Goal: Task Accomplishment & Management: Manage account settings

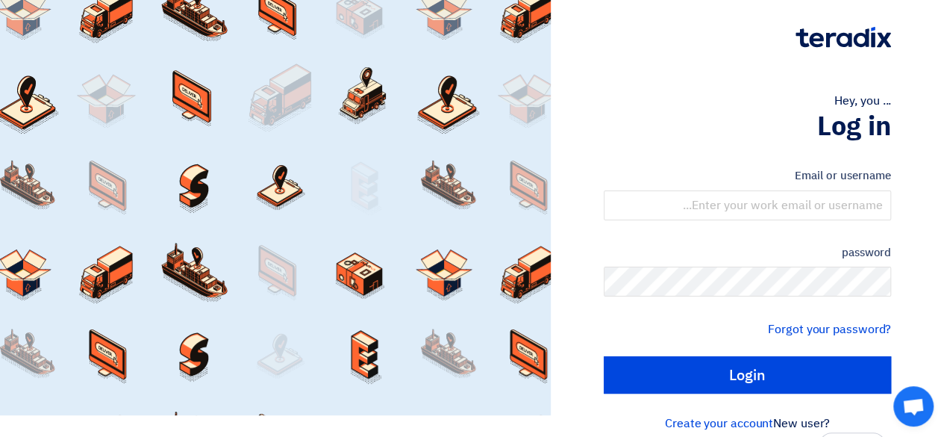
scroll to position [40, 0]
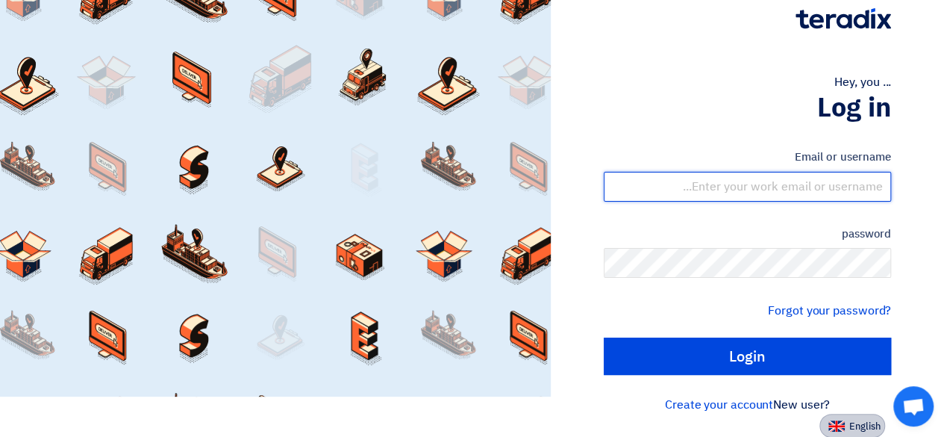
type input "[PERSON_NAME][EMAIL_ADDRESS][DOMAIN_NAME]"
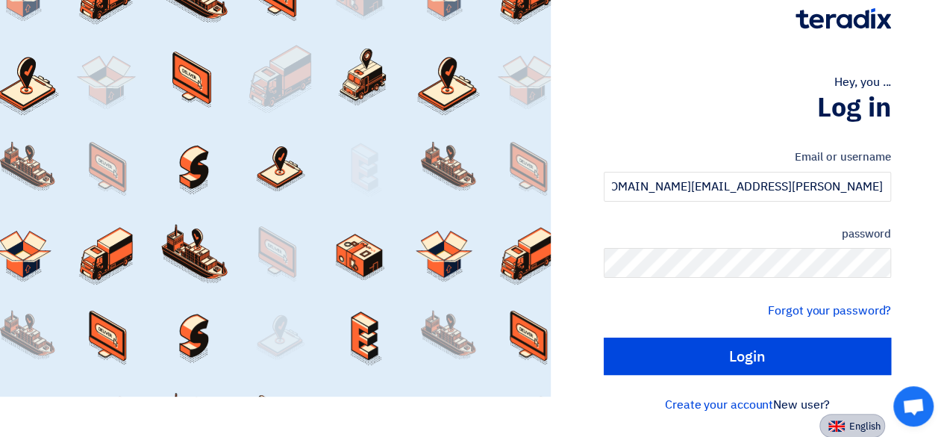
click at [847, 418] on button "English" at bounding box center [853, 426] width 66 height 24
type input "Sign in"
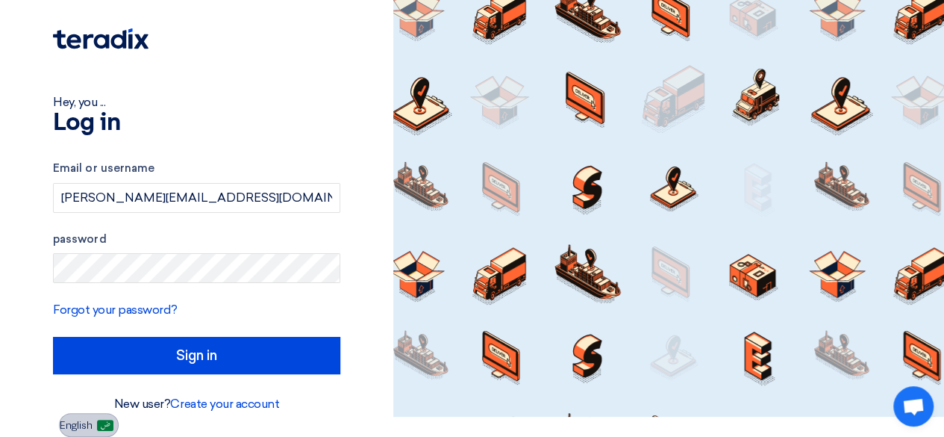
scroll to position [19, 0]
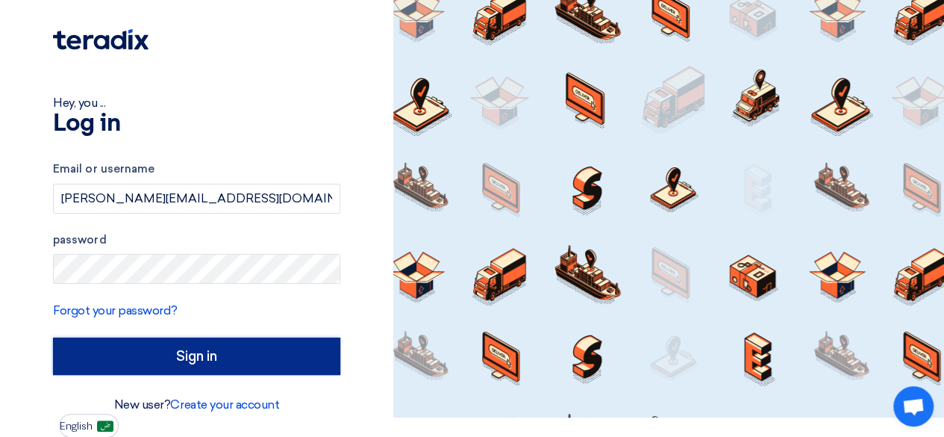
click at [180, 367] on input "Sign in" at bounding box center [196, 355] width 287 height 37
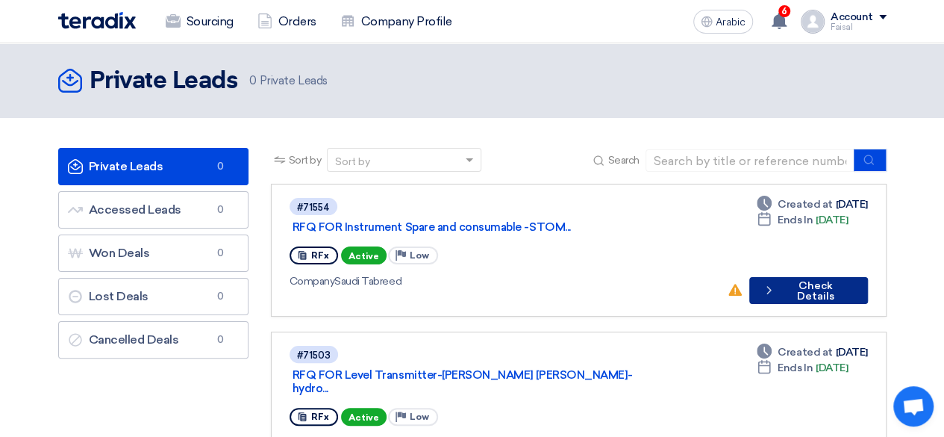
click at [829, 277] on button "Check details Check Details" at bounding box center [809, 290] width 118 height 27
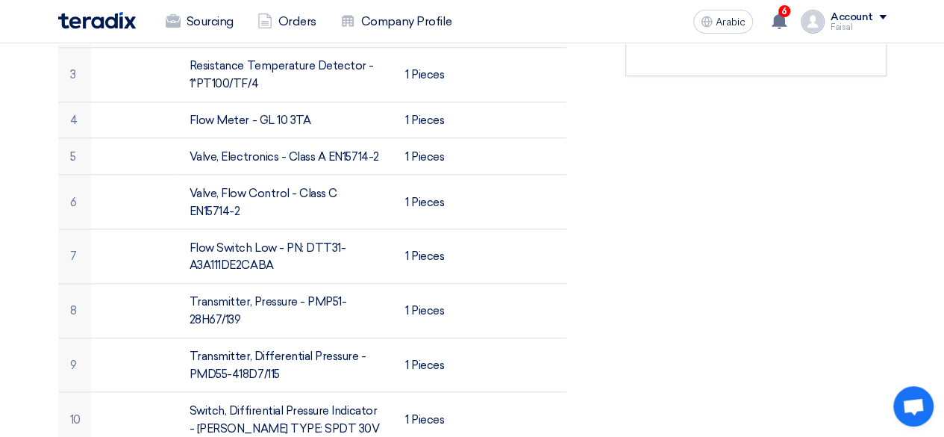
scroll to position [149, 0]
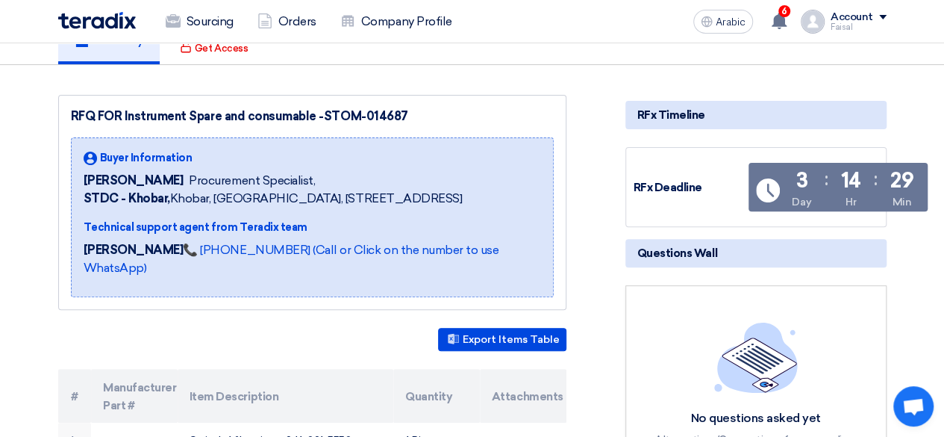
drag, startPoint x: 602, startPoint y: 314, endPoint x: 624, endPoint y: 311, distance: 21.9
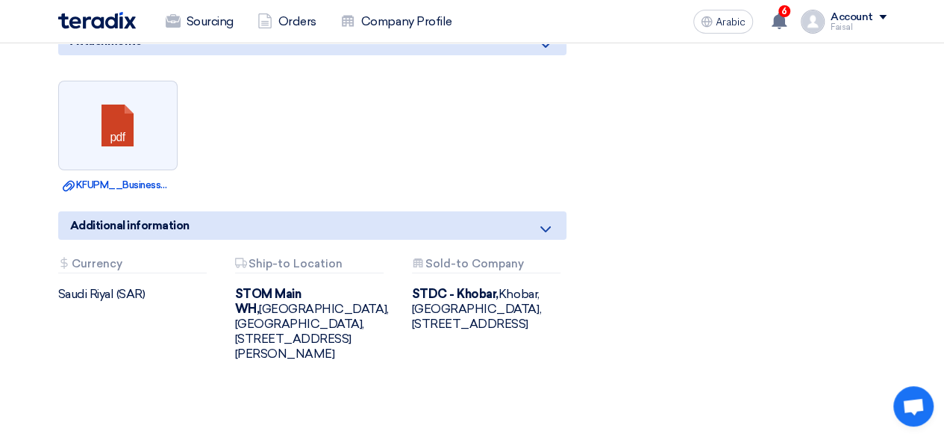
scroll to position [2613, 0]
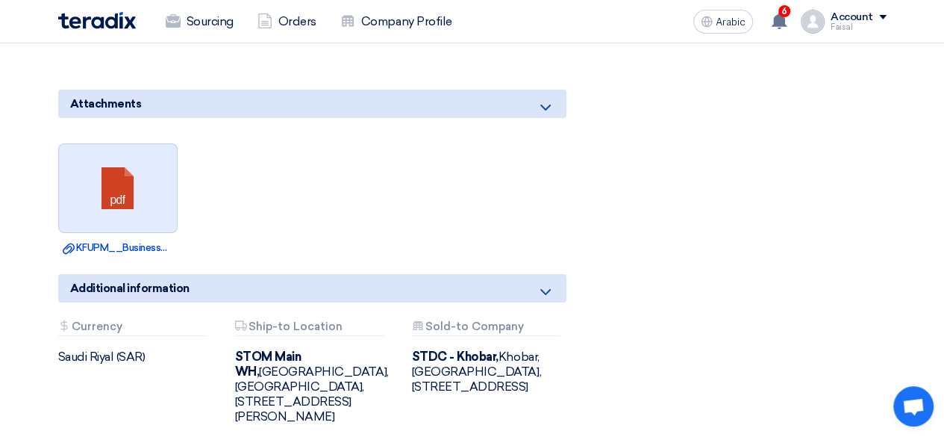
click at [158, 144] on link at bounding box center [118, 189] width 119 height 90
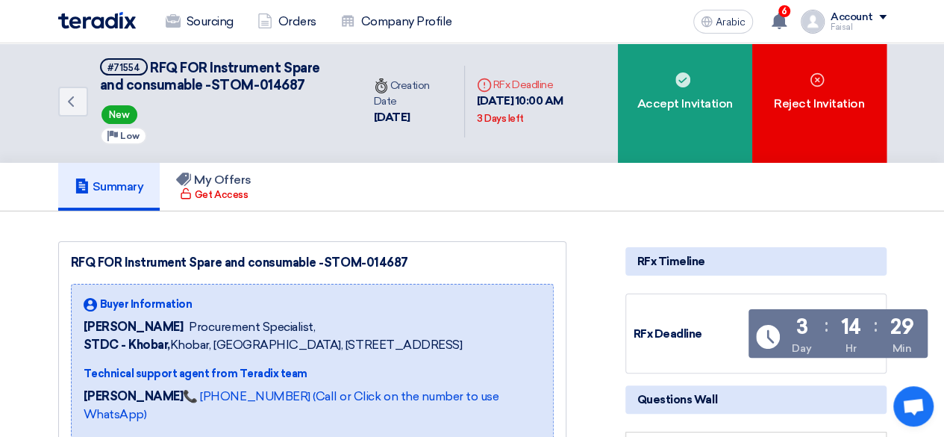
scroll to position [0, 0]
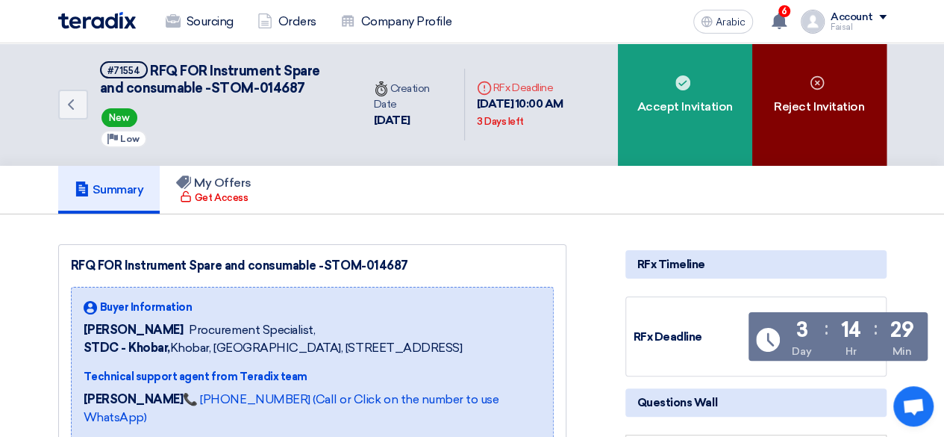
click at [837, 105] on font "Reject Invitation" at bounding box center [819, 106] width 90 height 14
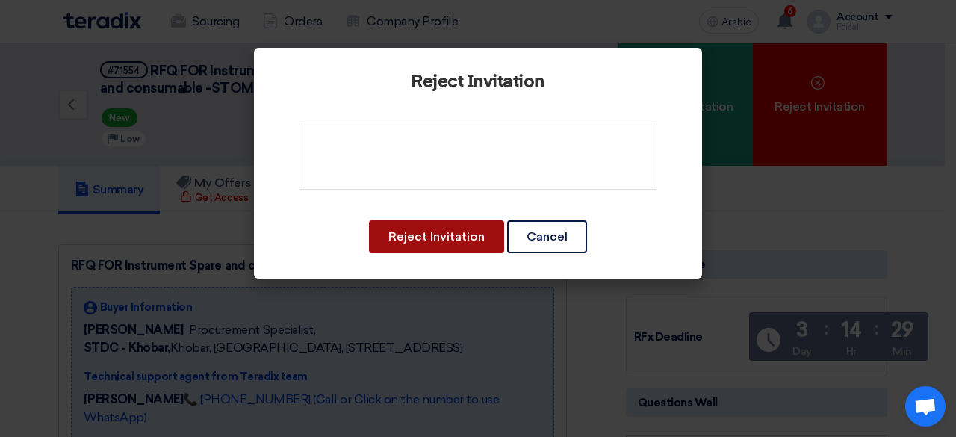
click at [396, 225] on button "Reject Invitation" at bounding box center [436, 236] width 135 height 33
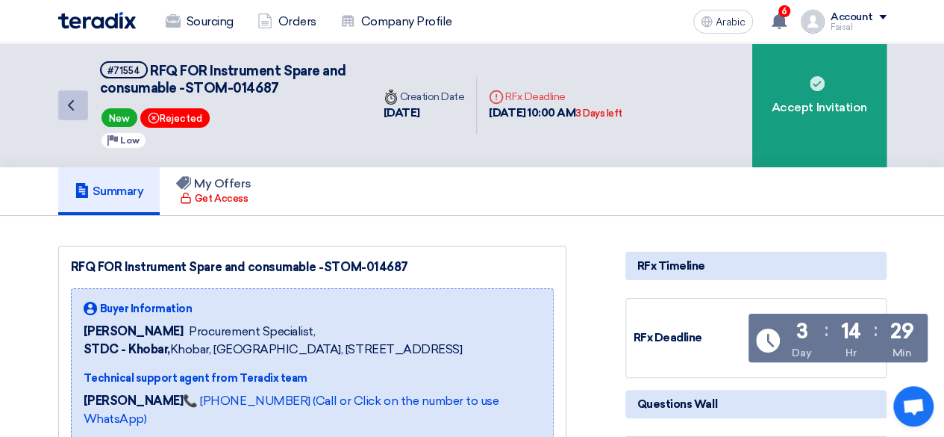
click at [79, 103] on icon "Back" at bounding box center [71, 105] width 18 height 18
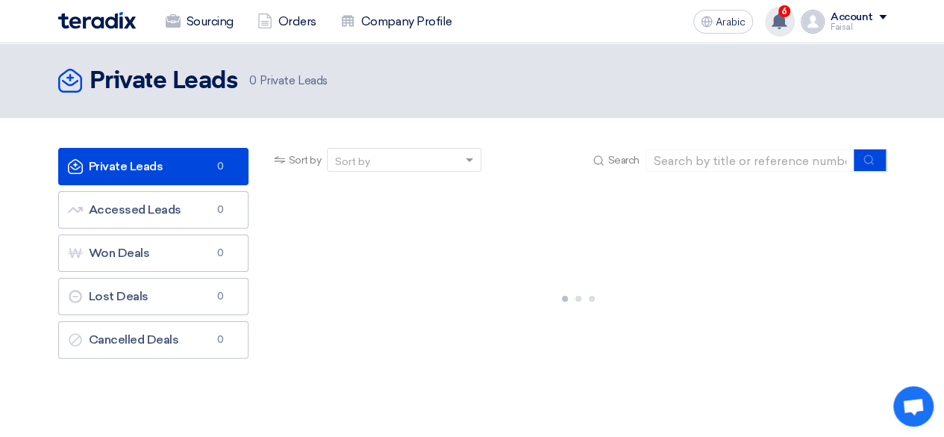
click at [772, 17] on div "6 New request received, check details and submit your quotation now! [DATE] New…" at bounding box center [780, 22] width 30 height 30
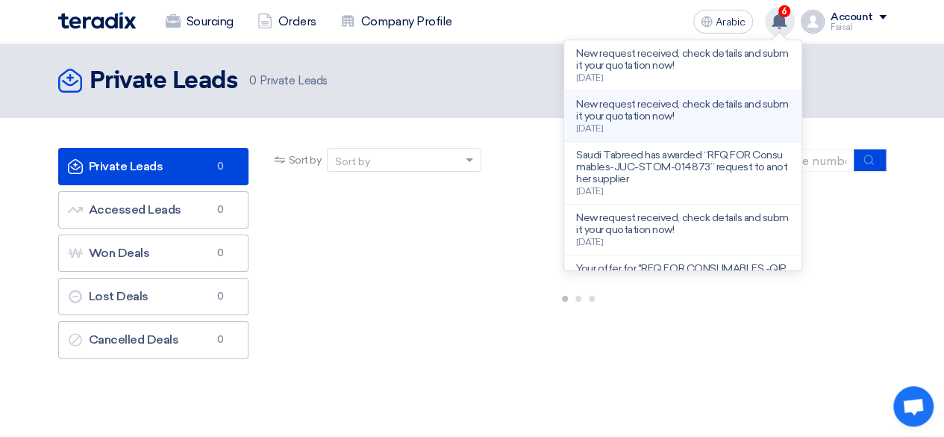
click at [688, 107] on font "New request received, check details and submit your quotation now!" at bounding box center [682, 110] width 213 height 25
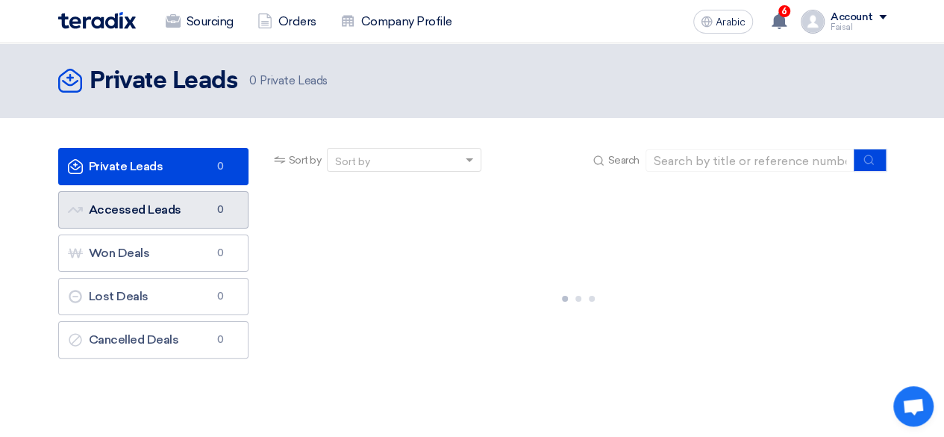
click at [131, 217] on link "Accessed Leads Accessed Leads 0" at bounding box center [153, 209] width 190 height 37
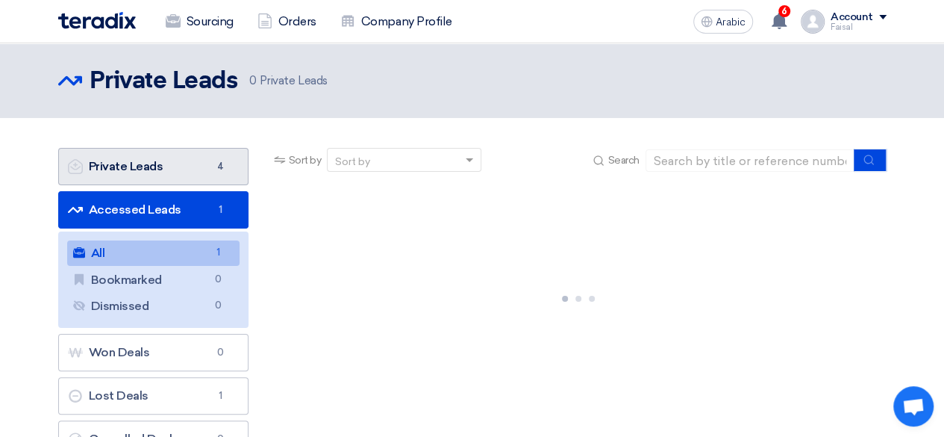
click at [193, 161] on link "Private Leads Private Leads 4" at bounding box center [153, 166] width 190 height 37
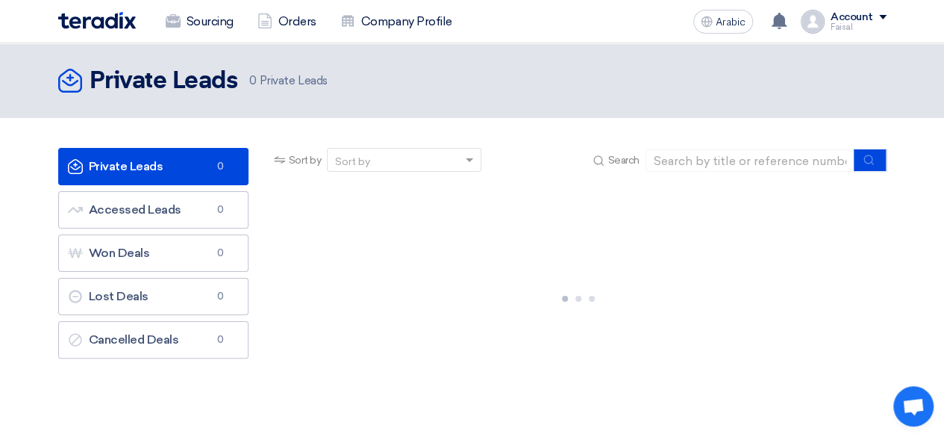
click at [858, 83] on div "Private Leads Private Leads 0 Private Leads" at bounding box center [472, 81] width 829 height 30
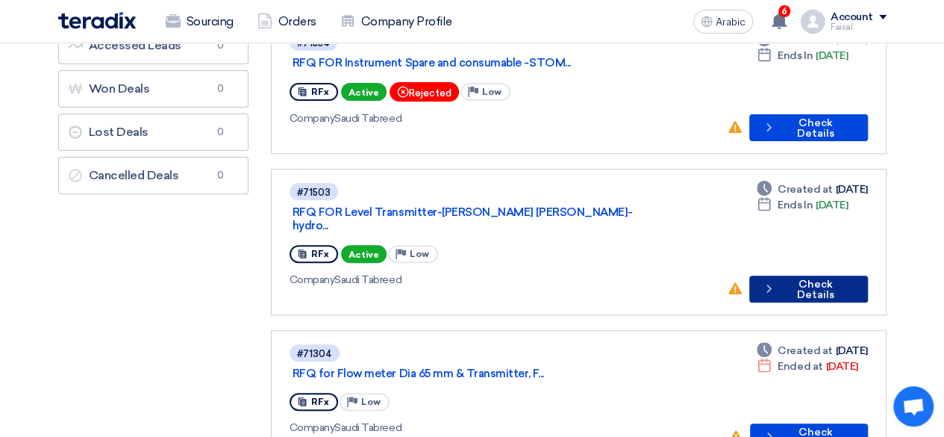
scroll to position [224, 0]
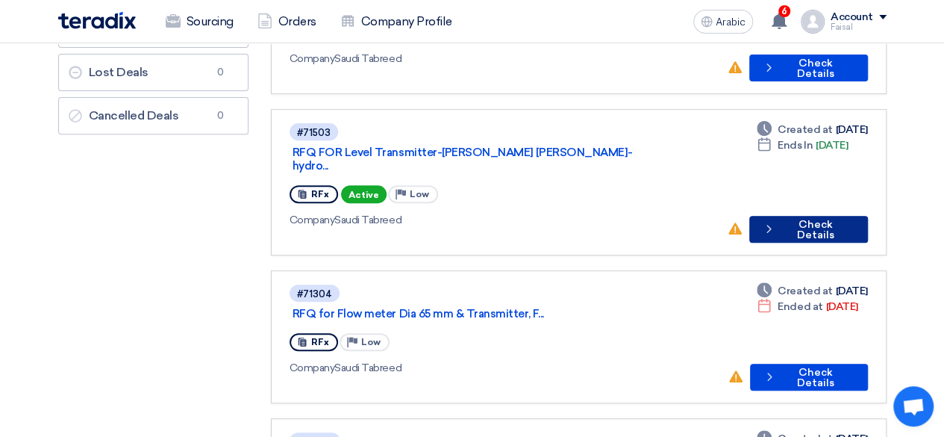
click at [804, 218] on font "Check Details" at bounding box center [815, 229] width 37 height 23
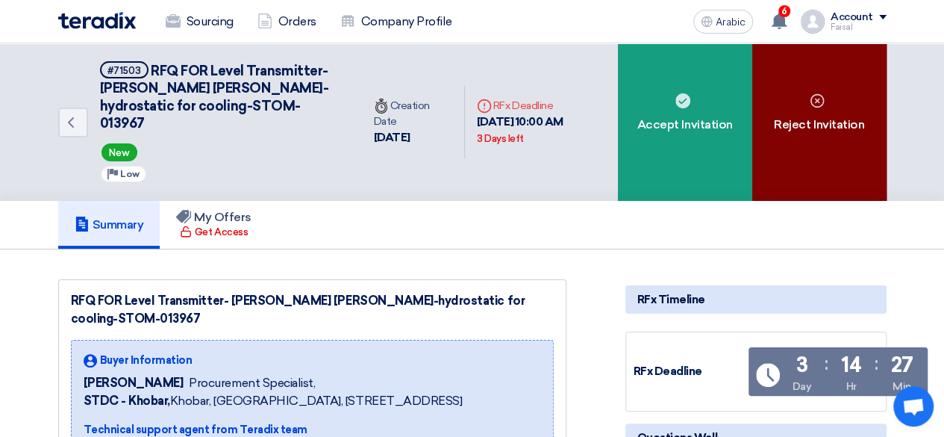
click at [835, 103] on div "Reject Invitation" at bounding box center [820, 122] width 134 height 158
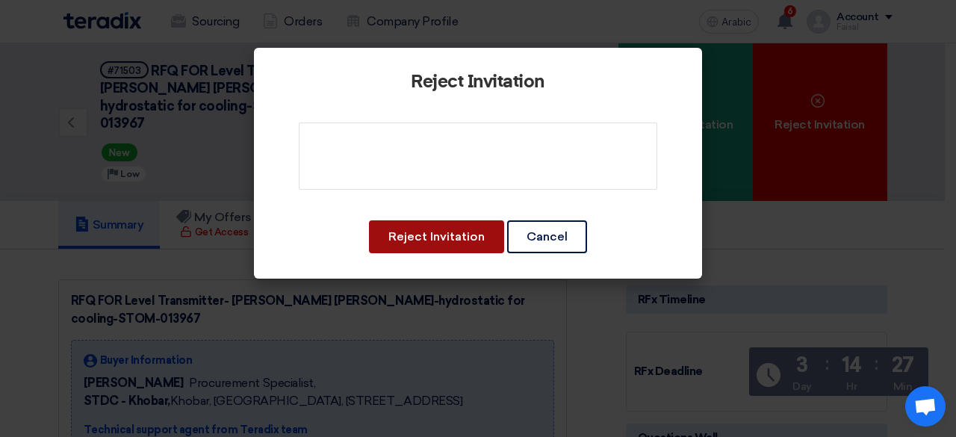
click at [452, 220] on button "Reject Invitation" at bounding box center [436, 236] width 135 height 33
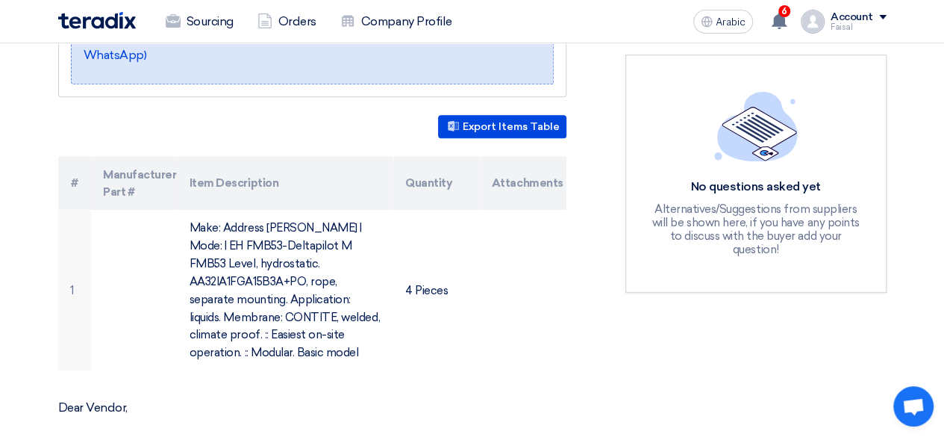
scroll to position [448, 0]
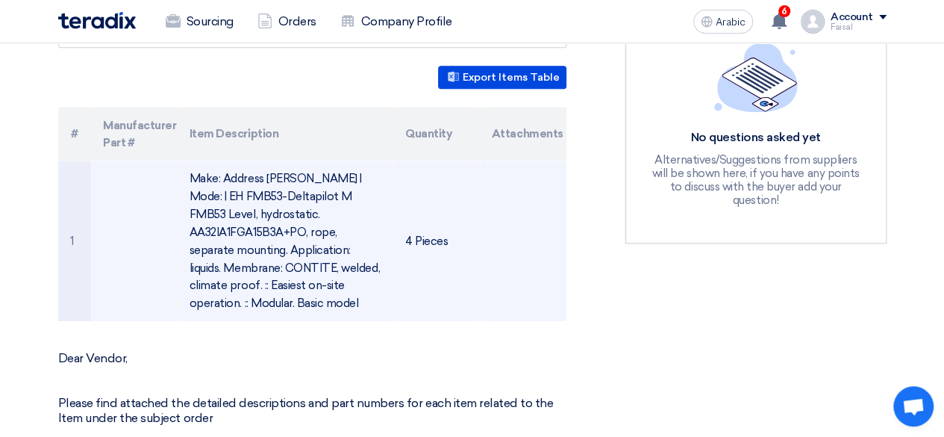
drag, startPoint x: 193, startPoint y: 156, endPoint x: 356, endPoint y: 274, distance: 201.6
click at [356, 274] on td "Make: Address Hauser | Mode: | EH FMB53-Deltapilot M FMB53 Level, hydrostatic. …" at bounding box center [286, 241] width 216 height 161
click at [339, 207] on font "Make: Address Hauser | Mode: | EH FMB53-Deltapilot M FMB53 Level, hydrostatic. …" at bounding box center [285, 241] width 190 height 138
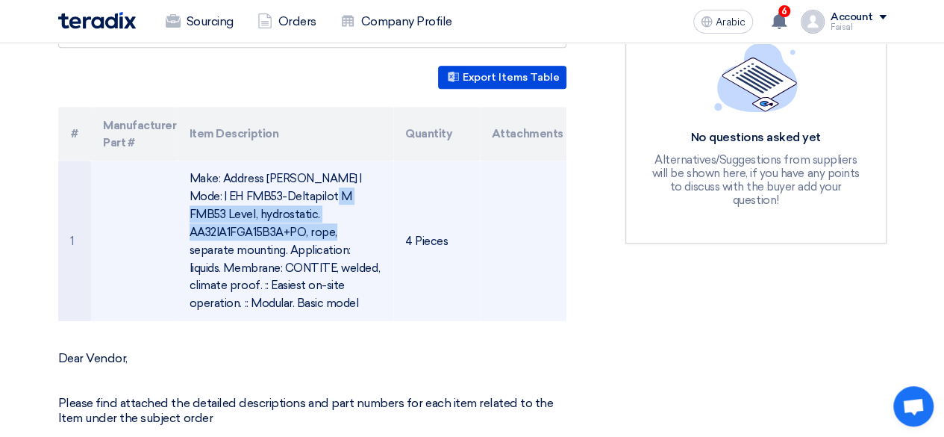
drag, startPoint x: 231, startPoint y: 175, endPoint x: 343, endPoint y: 199, distance: 113.8
click at [343, 199] on font "Make: Address Hauser | Mode: | EH FMB53-Deltapilot M FMB53 Level, hydrostatic. …" at bounding box center [285, 241] width 190 height 138
copy font "Deltapilot M FMB53 Level, hydrostatic. AA32IA1FGA15B3A"
click at [278, 171] on font "Make: Address Hauser | Mode: | EH FMB53-Deltapilot M FMB53 Level, hydrostatic. …" at bounding box center [285, 240] width 190 height 138
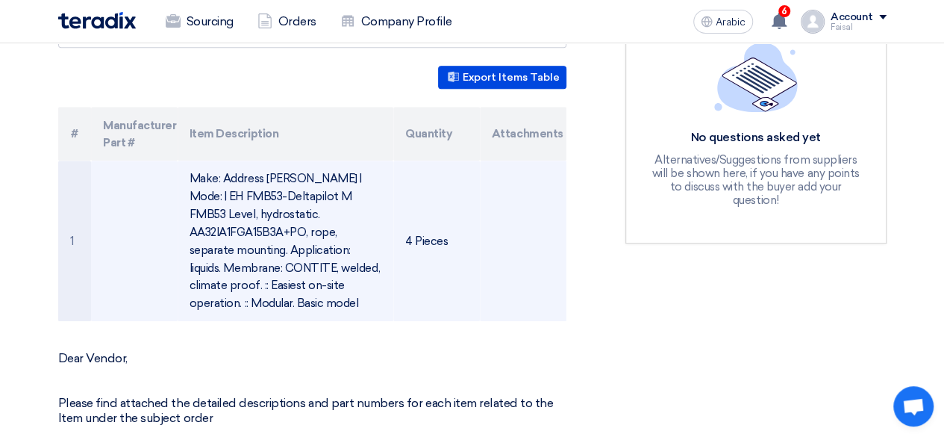
drag, startPoint x: 346, startPoint y: 158, endPoint x: 364, endPoint y: 270, distance: 112.8
click at [364, 270] on td "Make: Address Hauser | Mode: | EH FMB53-Deltapilot M FMB53 Level, hydrostatic. …" at bounding box center [286, 241] width 216 height 161
copy font "EH FMB53-Deltapilot M FMB53 Level, hydrostatic. AA32IA1FGA15B3A+PO, rope, separ…"
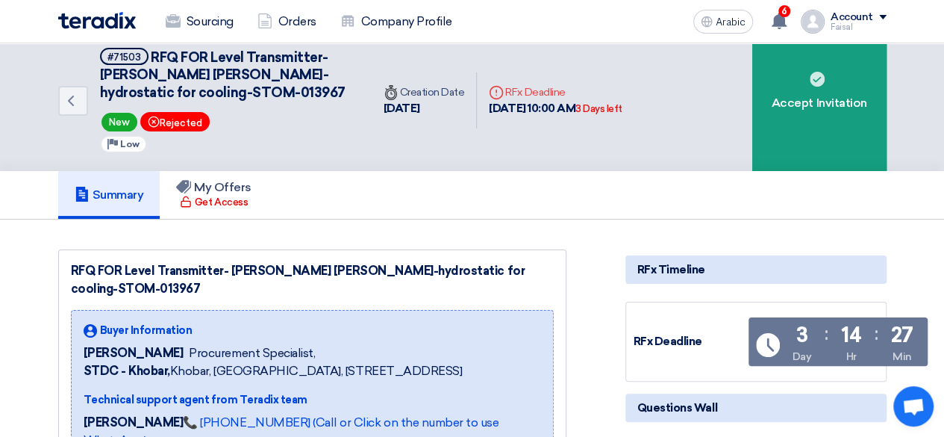
scroll to position [0, 0]
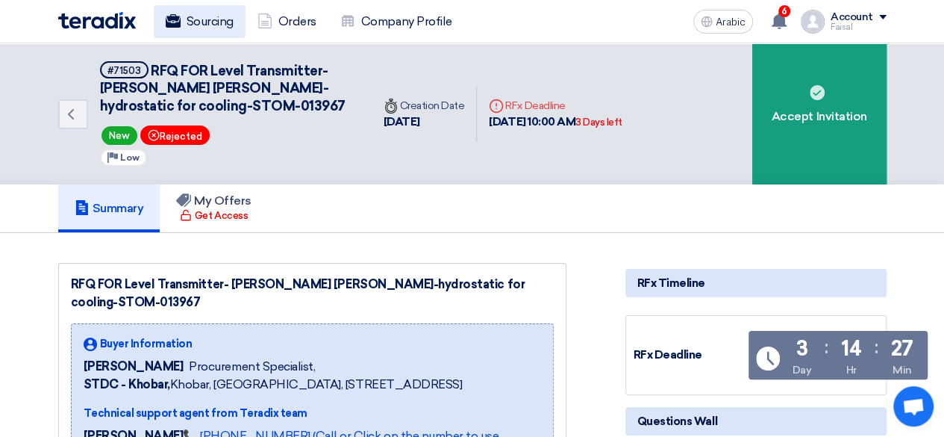
click at [192, 28] on font "Sourcing" at bounding box center [210, 21] width 47 height 14
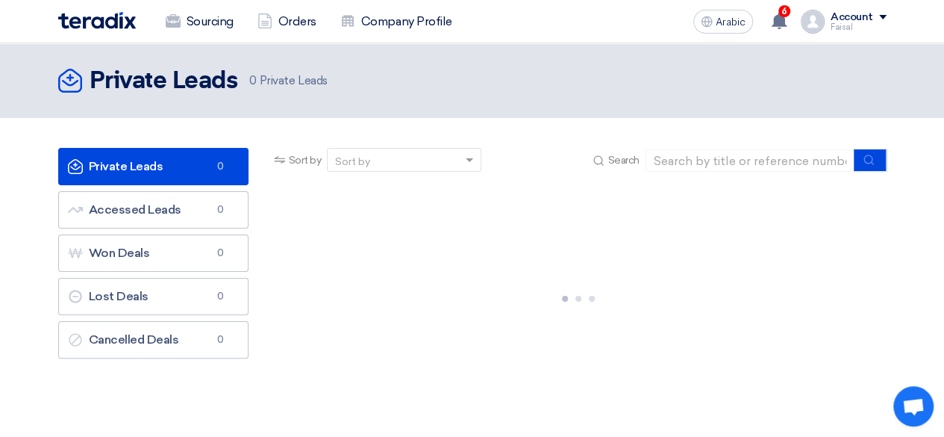
click at [177, 167] on link "Private Leads Private Leads 0" at bounding box center [153, 166] width 190 height 37
